Goal: Find specific page/section: Find specific page/section

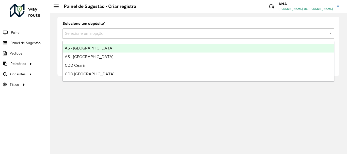
click at [88, 38] on div "Selecione uma opção" at bounding box center [199, 33] width 272 height 10
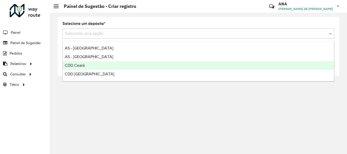
click at [81, 67] on span "CDD Ceará" at bounding box center [75, 65] width 20 height 4
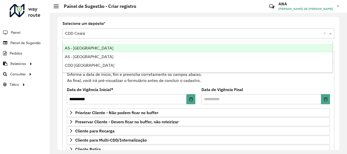
click at [111, 28] on div "Selecione uma opção × CDD Ceará ×" at bounding box center [199, 33] width 272 height 10
click at [87, 49] on div "AS - [GEOGRAPHIC_DATA]" at bounding box center [198, 48] width 270 height 9
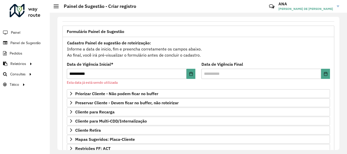
scroll to position [51, 0]
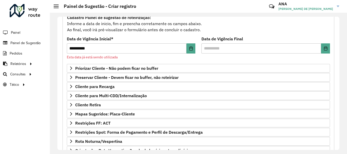
click at [25, 38] on li "Painel" at bounding box center [25, 32] width 50 height 11
click at [27, 42] on span "Painel de Sugestão" at bounding box center [26, 42] width 32 height 5
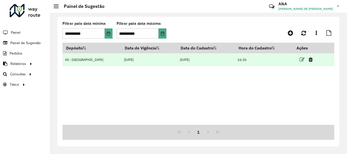
click at [300, 60] on icon at bounding box center [302, 59] width 5 height 5
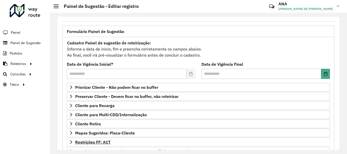
scroll to position [51, 0]
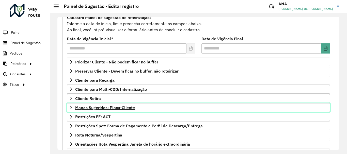
click at [91, 108] on span "Mapas Sugeridos: Placa-Cliente" at bounding box center [105, 108] width 60 height 4
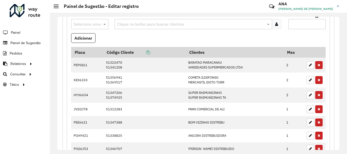
scroll to position [178, 0]
